Goal: Feedback & Contribution: Contribute content

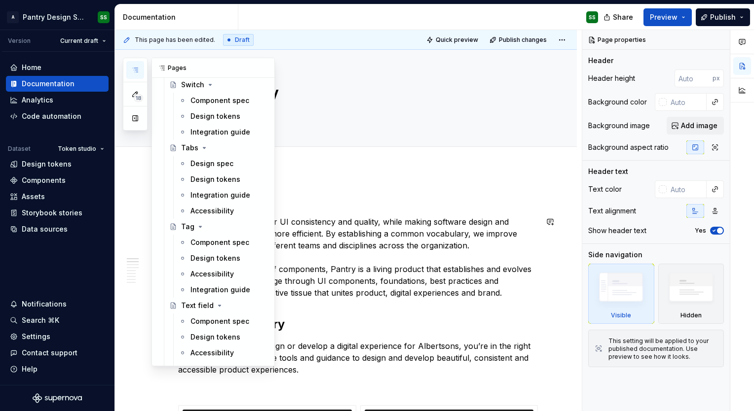
scroll to position [2863, 0]
click at [221, 207] on div "Accessibility" at bounding box center [211, 212] width 43 height 10
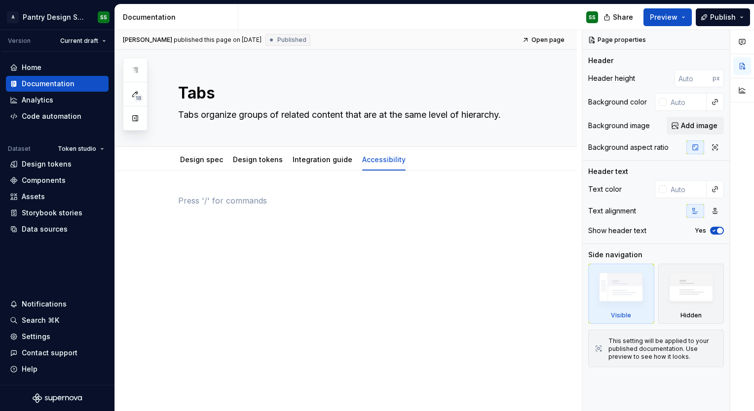
click at [258, 224] on div at bounding box center [357, 213] width 359 height 37
type textarea "*"
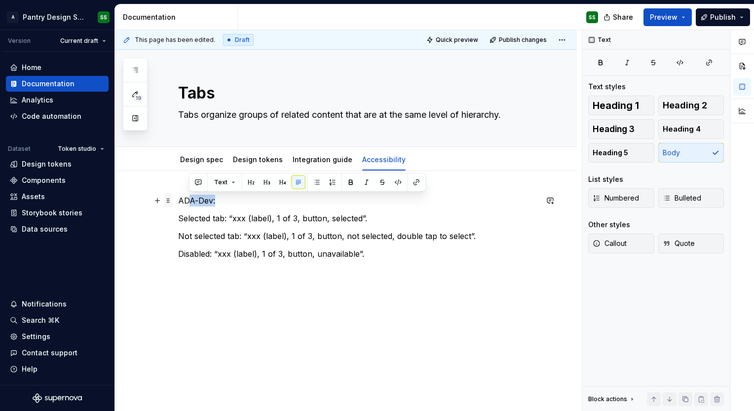
drag, startPoint x: 227, startPoint y: 197, endPoint x: 169, endPoint y: 196, distance: 58.2
click at [178, 196] on div "ADA-Dev: Selected tab: “xxx (label), 1 of 3, button, selected”. Not selected ta…" at bounding box center [357, 242] width 359 height 95
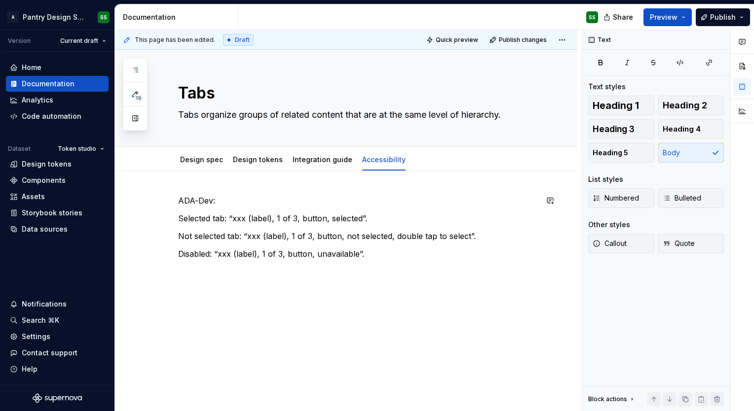
click at [226, 209] on div "ADA-Dev: Selected tab: “xxx (label), 1 of 3, button, selected”. Not selected ta…" at bounding box center [357, 236] width 359 height 83
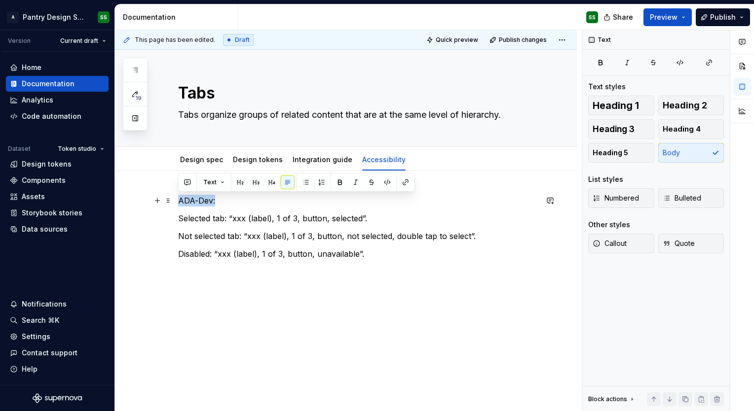
drag, startPoint x: 218, startPoint y: 202, endPoint x: 176, endPoint y: 201, distance: 42.4
click at [176, 201] on div "ADA-Dev: Selected tab: “xxx (label), 1 of 3, button, selected”. Not selected ta…" at bounding box center [346, 292] width 462 height 242
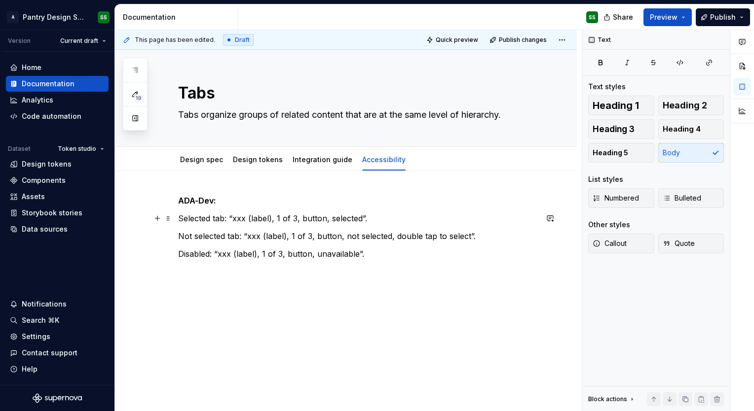
click at [311, 217] on p "Selected tab: “xxx (label), 1 of 3, button, selected”." at bounding box center [357, 219] width 359 height 12
click at [325, 234] on p "Not selected tab: “xxx (label), 1 of 3, button, not selected, double tap to sel…" at bounding box center [357, 236] width 359 height 12
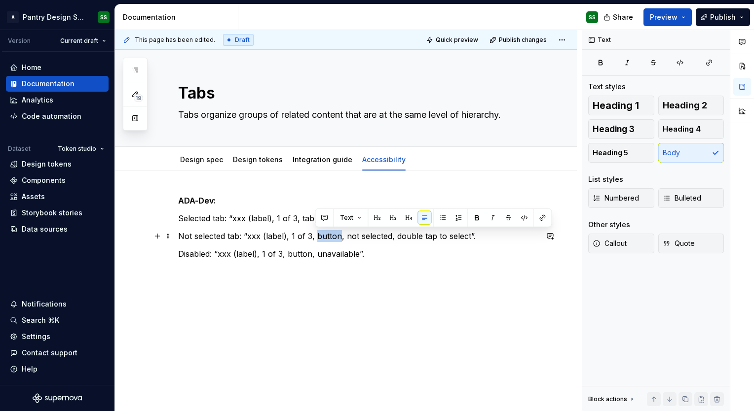
click at [325, 234] on p "Not selected tab: “xxx (label), 1 of 3, button, not selected, double tap to sel…" at bounding box center [357, 236] width 359 height 12
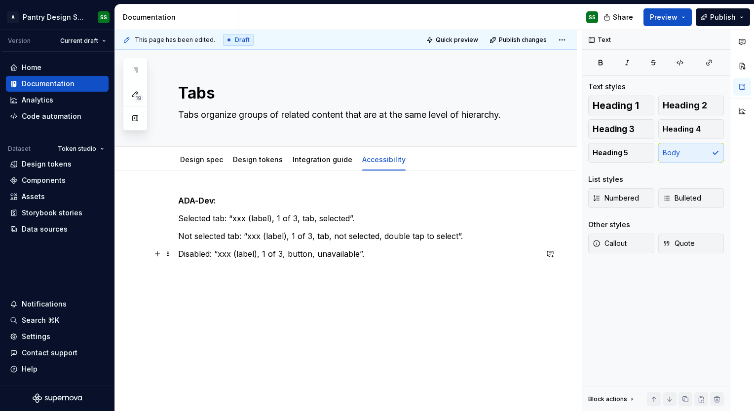
click at [301, 253] on p "Disabled: “xxx (label), 1 of 3, button, unavailable”." at bounding box center [357, 254] width 359 height 12
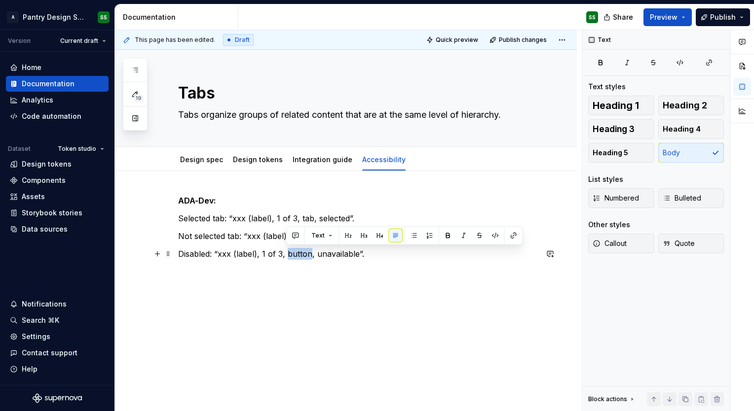
click at [301, 253] on p "Disabled: “xxx (label), 1 of 3, button, unavailable”." at bounding box center [357, 254] width 359 height 12
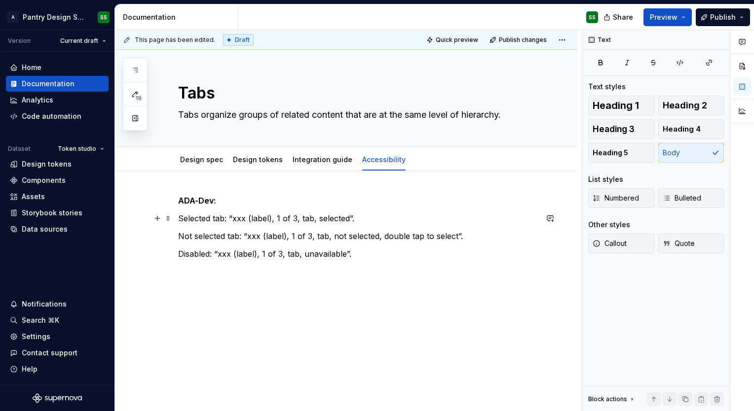
click at [328, 217] on p "Selected tab: “xxx (label), 1 of 3, tab, selected”." at bounding box center [357, 219] width 359 height 12
click at [233, 218] on p "Selected tab: “xxx (label), 1 of 3, tab”." at bounding box center [357, 219] width 359 height 12
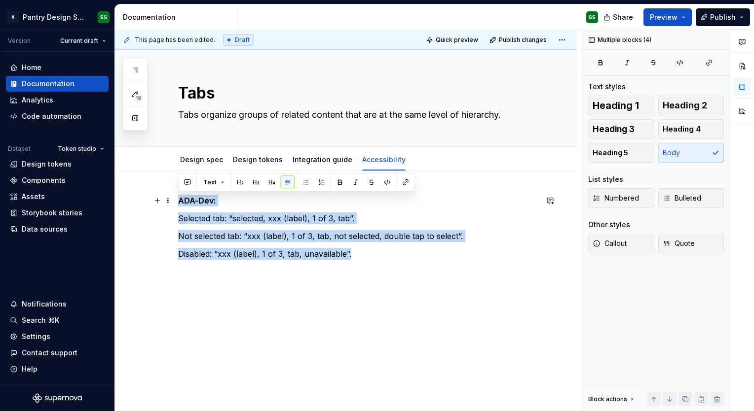
drag, startPoint x: 361, startPoint y: 256, endPoint x: 179, endPoint y: 196, distance: 192.6
click at [179, 196] on div "ADA-Dev: Selected tab: “selected, xxx (label), 1 of 3, tab”. Not selected tab: …" at bounding box center [357, 236] width 359 height 83
copy div "ADA-Dev: Selected tab: “selected, xxx (label), 1 of 3, tab”. Not selected tab: …"
click at [356, 255] on p "Disabled: “xxx (label), 1 of 3, tab, unavailable”." at bounding box center [357, 254] width 359 height 12
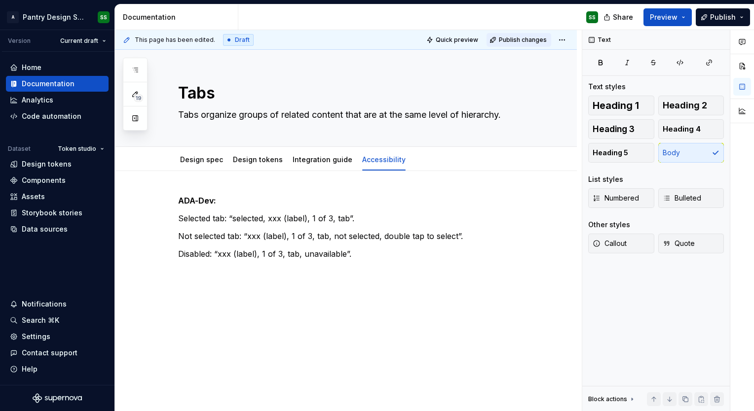
click at [532, 42] on span "Publish changes" at bounding box center [523, 40] width 48 height 8
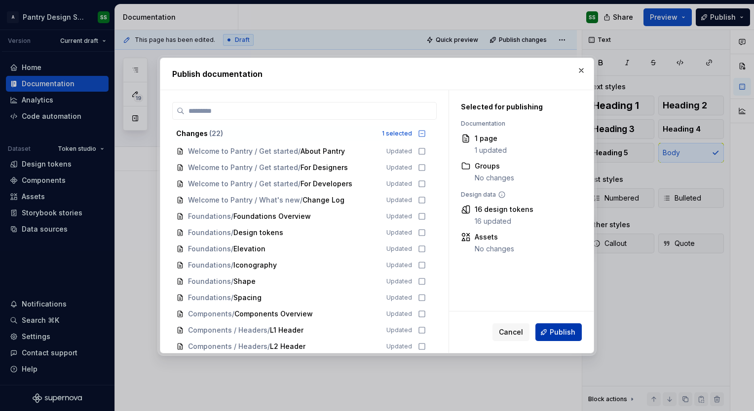
click at [565, 329] on span "Publish" at bounding box center [562, 332] width 26 height 10
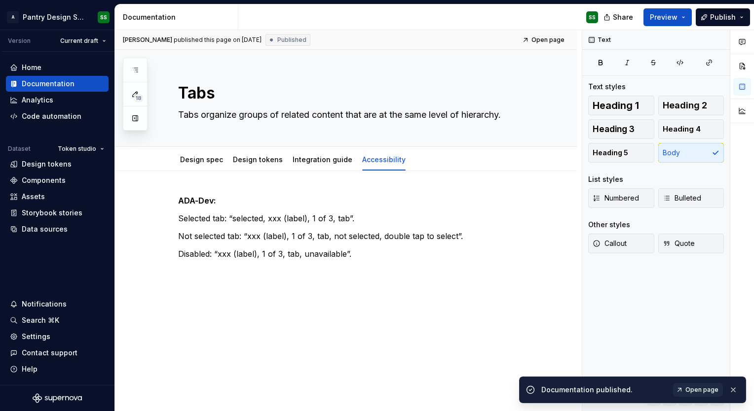
scroll to position [8, 0]
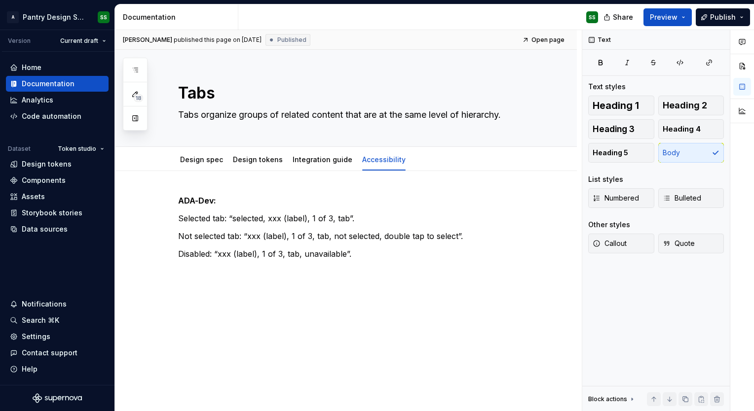
type textarea "*"
